Goal: Navigation & Orientation: Go to known website

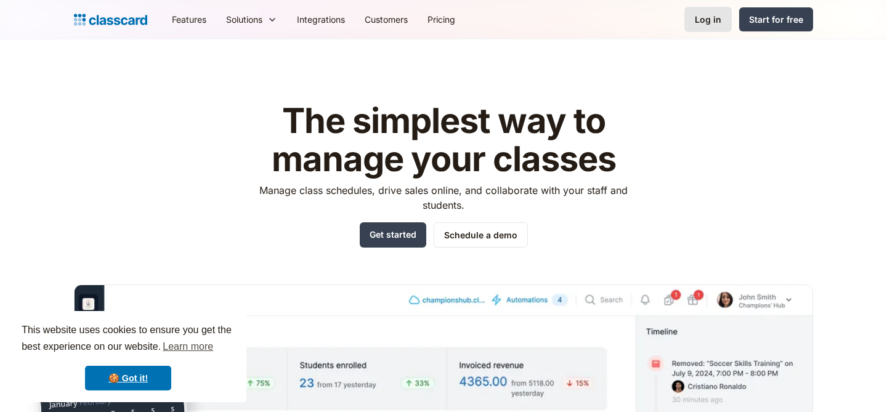
click at [698, 17] on div "Log in" at bounding box center [707, 19] width 26 height 13
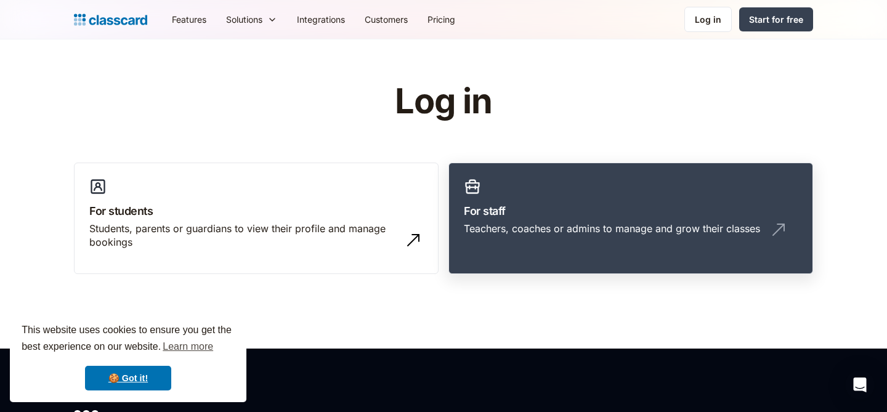
click at [612, 200] on link "For staff Teachers, coaches or admins to manage and grow their classes" at bounding box center [630, 219] width 364 height 112
